Goal: Task Accomplishment & Management: Use online tool/utility

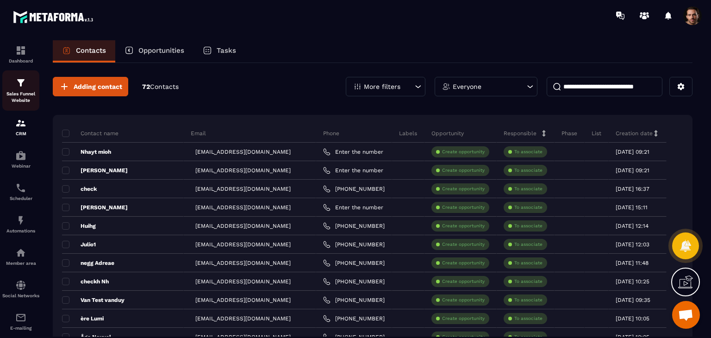
click at [26, 91] on p "Sales Funnel Website" at bounding box center [20, 97] width 37 height 13
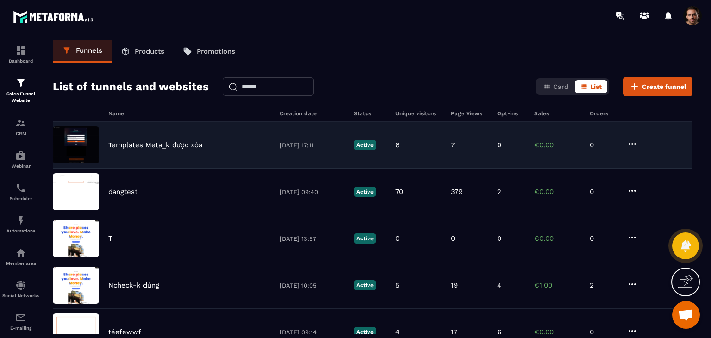
click at [152, 149] on div "Templates Meta_k được xóa [DATE] 17:11 Active 6 7 0 €0.00 0" at bounding box center [373, 145] width 640 height 47
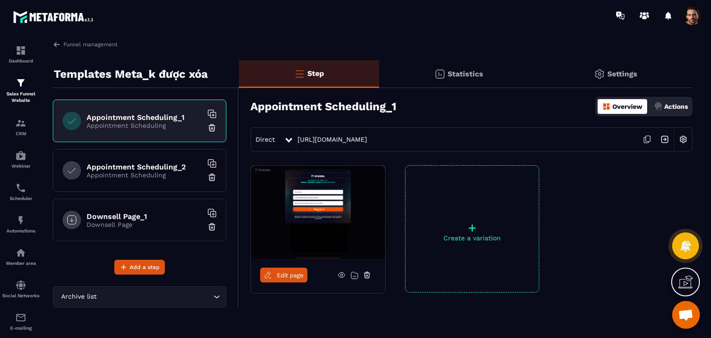
click at [298, 277] on span "Edit page" at bounding box center [290, 275] width 27 height 7
